Goal: Information Seeking & Learning: Find specific fact

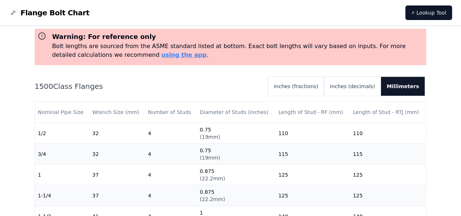
scroll to position [36, 0]
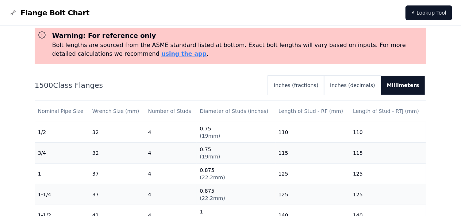
drag, startPoint x: 60, startPoint y: 78, endPoint x: 54, endPoint y: 81, distance: 6.2
click at [56, 81] on div "1500 Class Flanges Inches (fractions) Inches (decimals) Millimeters" at bounding box center [231, 85] width 392 height 19
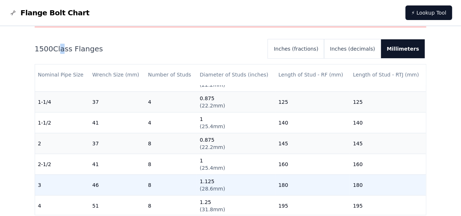
scroll to position [73, 0]
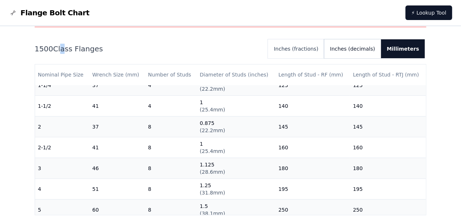
click at [365, 52] on button "Inches (decimals)" at bounding box center [352, 48] width 57 height 19
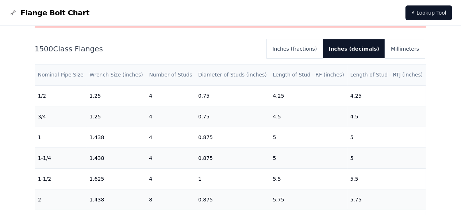
drag, startPoint x: 324, startPoint y: 44, endPoint x: 306, endPoint y: 65, distance: 27.7
click at [322, 46] on button "Inches (fractions)" at bounding box center [295, 48] width 56 height 19
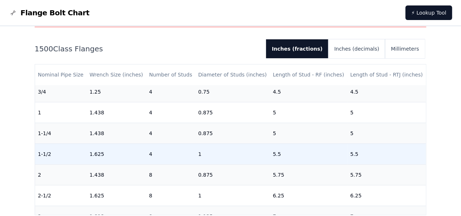
scroll to position [36, 0]
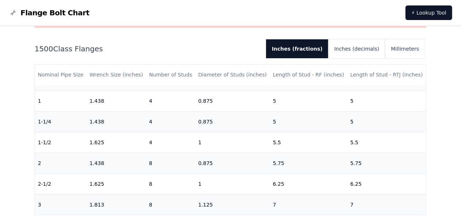
click at [363, 60] on div "1500 Class Flanges Inches (fractions) Inches (decimals) Millimeters Nominal Pip…" at bounding box center [231, 132] width 392 height 186
click at [367, 52] on button "Inches (decimals)" at bounding box center [356, 48] width 57 height 19
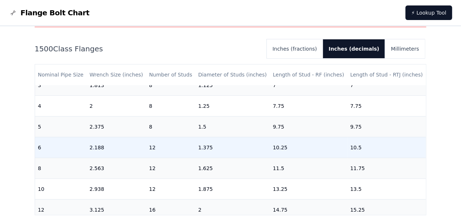
scroll to position [109, 0]
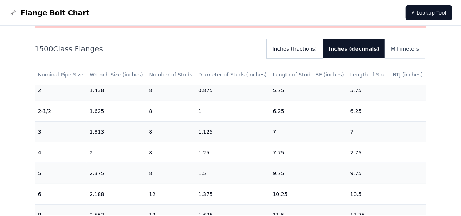
click at [310, 51] on button "Inches (fractions)" at bounding box center [295, 48] width 56 height 19
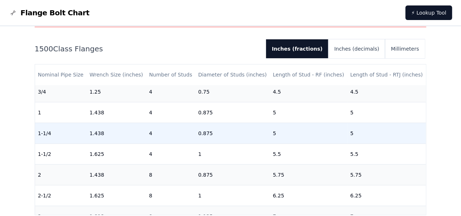
scroll to position [36, 0]
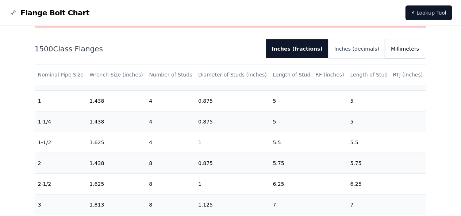
click at [411, 50] on button "Millimeters" at bounding box center [405, 48] width 40 height 19
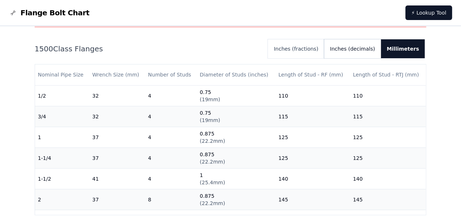
click at [373, 50] on button "Inches (decimals)" at bounding box center [352, 48] width 57 height 19
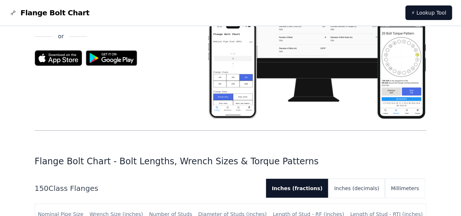
scroll to position [255, 0]
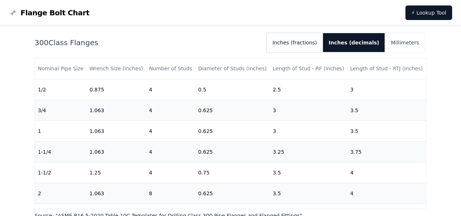
scroll to position [36, 0]
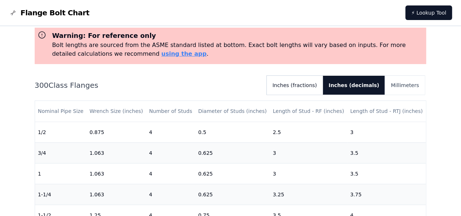
click at [313, 83] on button "Inches (fractions)" at bounding box center [295, 85] width 56 height 19
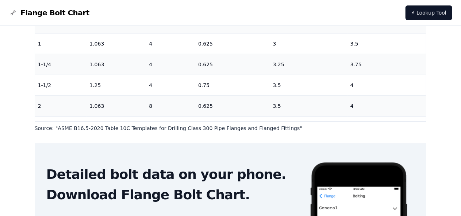
scroll to position [260, 0]
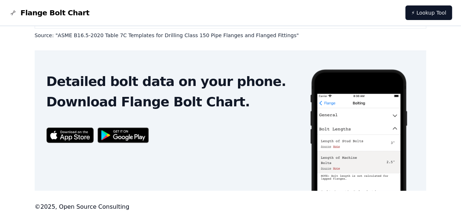
scroll to position [260, 0]
